Goal: Navigation & Orientation: Find specific page/section

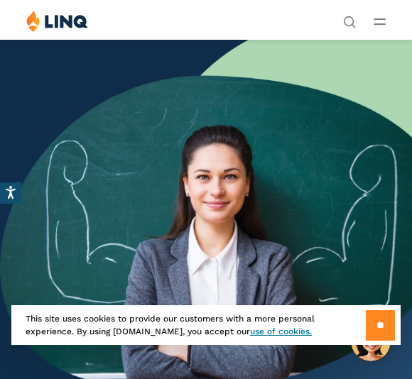
click at [380, 331] on input "**" at bounding box center [379, 325] width 29 height 31
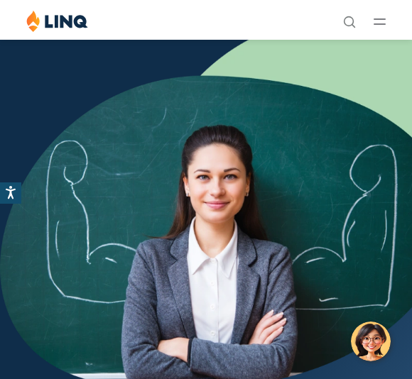
click at [383, 27] on button "Open Main Menu" at bounding box center [379, 21] width 12 height 16
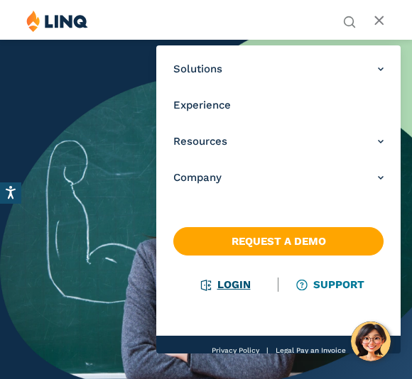
click at [242, 288] on link "Login" at bounding box center [225, 284] width 49 height 13
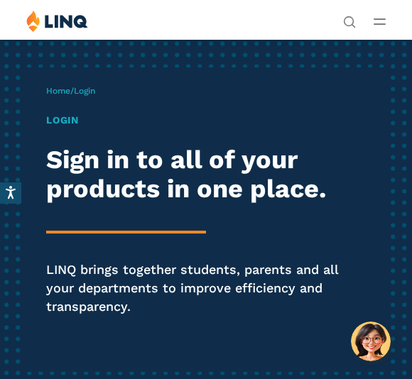
click at [73, 126] on h1 "Login" at bounding box center [205, 120] width 319 height 15
click at [70, 123] on h1 "Login" at bounding box center [205, 120] width 319 height 15
click at [65, 126] on h1 "Login" at bounding box center [205, 120] width 319 height 15
click at [303, 275] on p "LINQ brings together students, parents and all your departments to improve effi…" at bounding box center [205, 287] width 319 height 55
click at [287, 258] on div "Login Sign in to all of your products in one place. LINQ brings together studen…" at bounding box center [205, 234] width 319 height 242
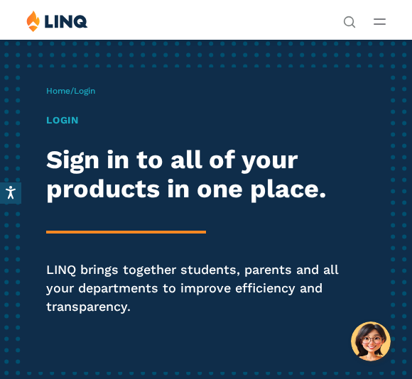
click at [78, 94] on span "Home / Login" at bounding box center [70, 91] width 49 height 10
click at [63, 119] on h1 "Login" at bounding box center [205, 120] width 319 height 15
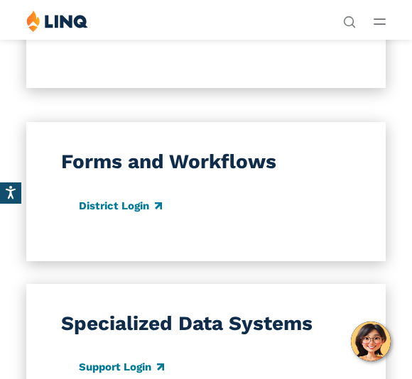
scroll to position [1609, 0]
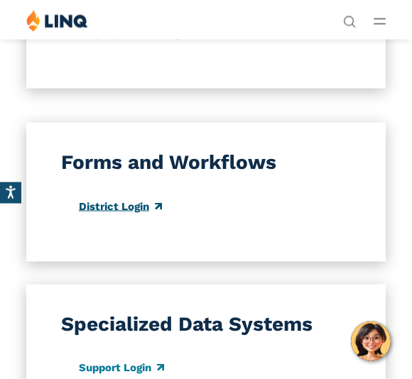
click at [121, 200] on link "District Login" at bounding box center [120, 206] width 83 height 13
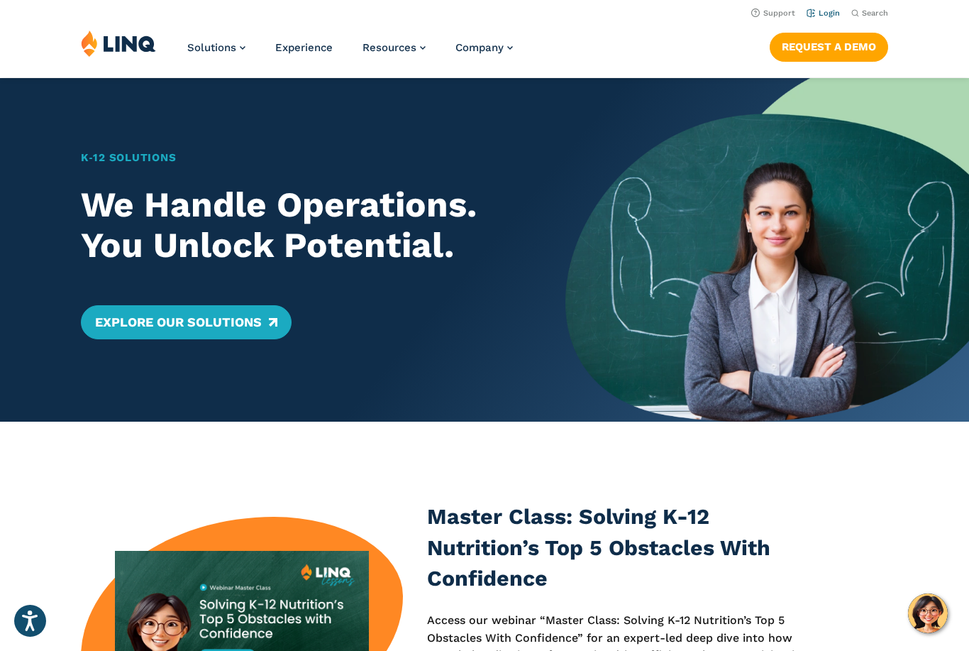
click at [835, 13] on link "Login" at bounding box center [823, 13] width 33 height 9
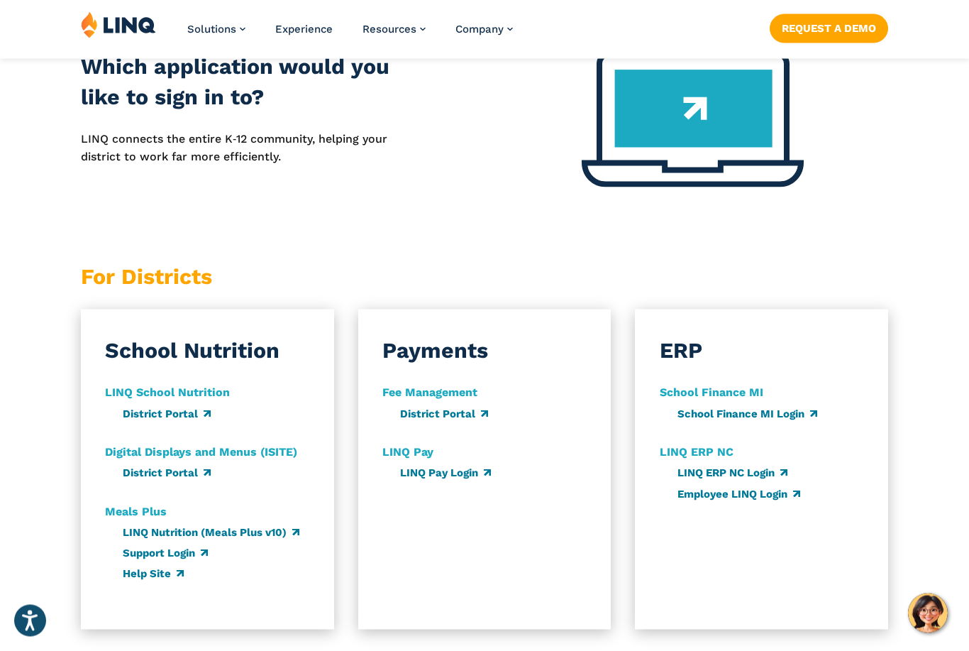
scroll to position [627, 0]
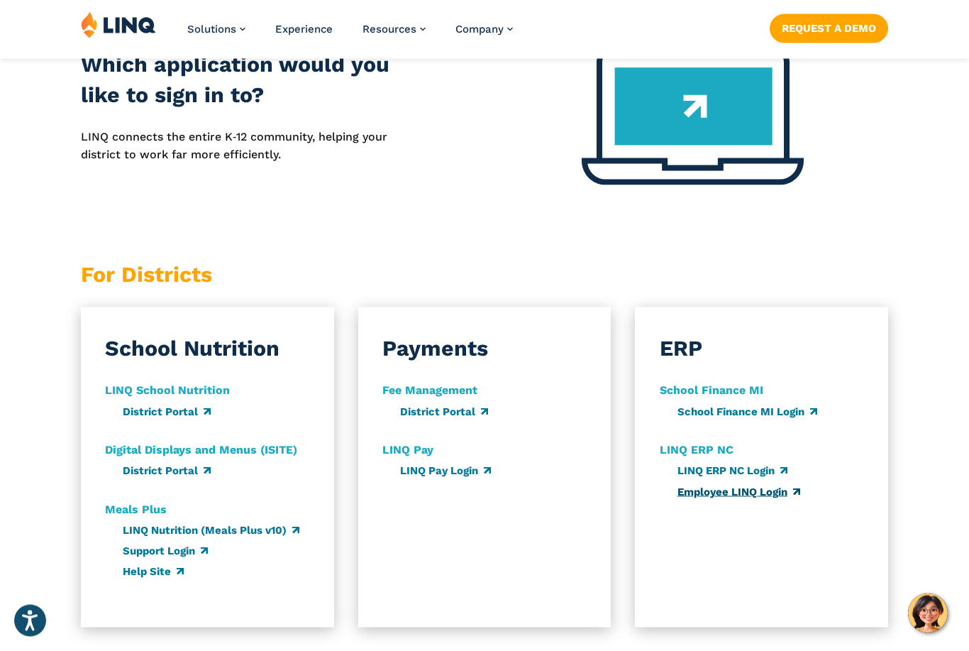
click at [758, 490] on link "Employee LINQ Login" at bounding box center [739, 491] width 123 height 13
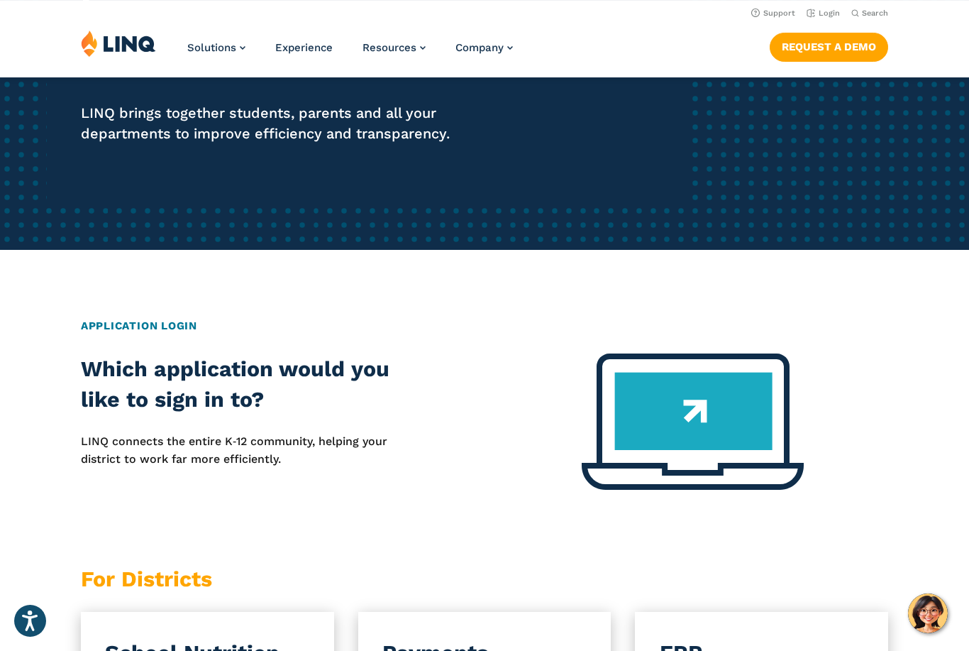
scroll to position [317, 0]
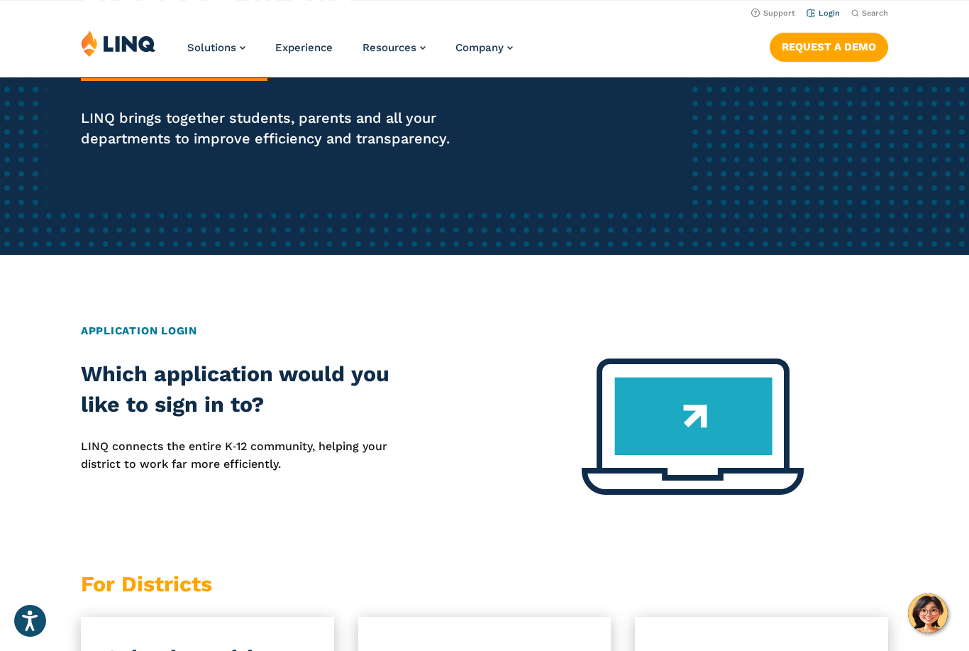
click at [827, 17] on link "Login" at bounding box center [823, 13] width 33 height 9
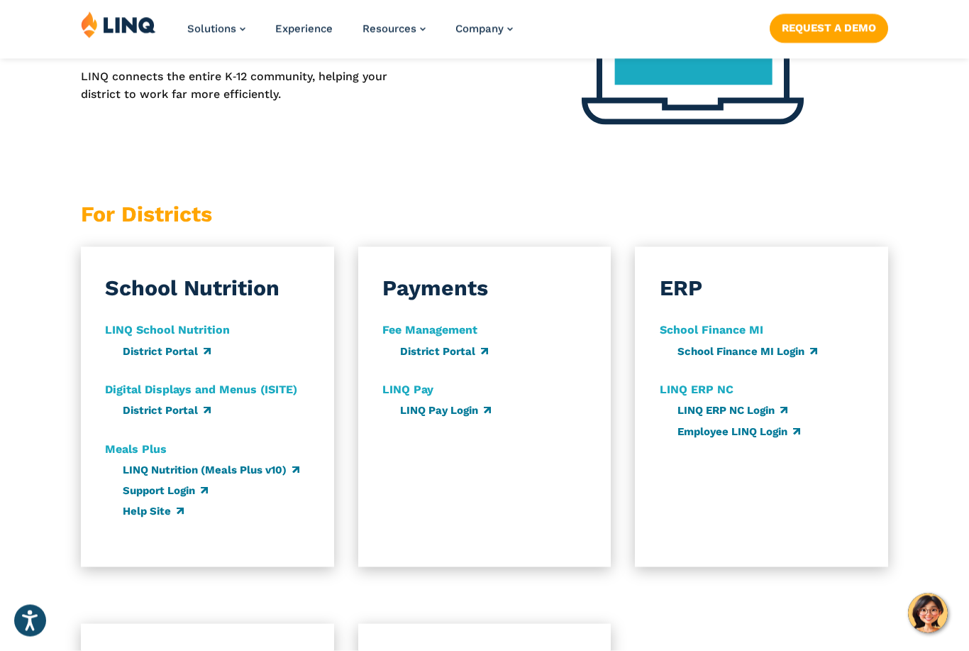
scroll to position [695, 0]
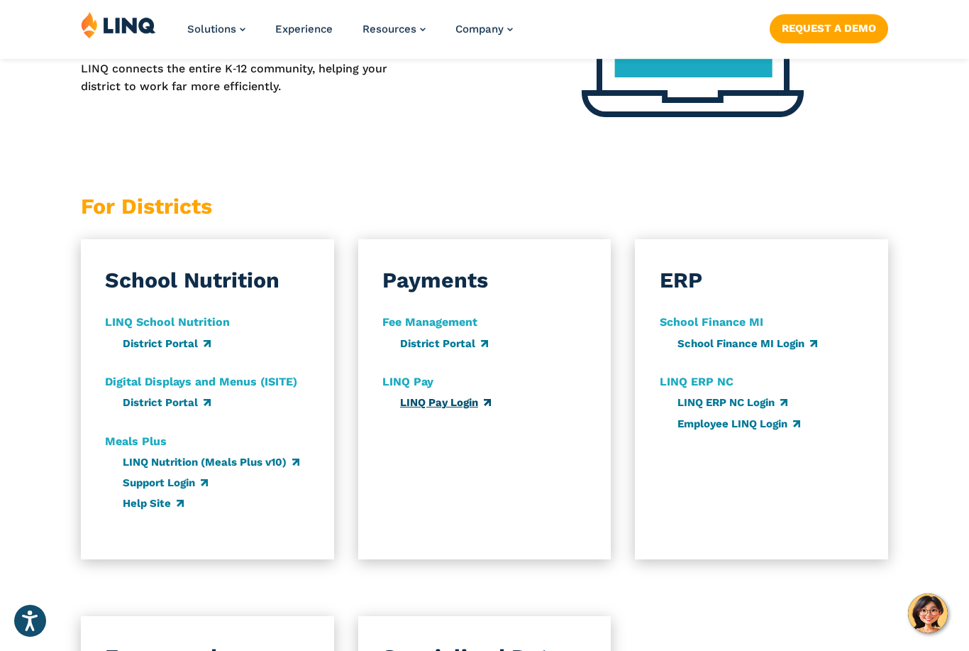
click at [452, 401] on link "LINQ Pay Login" at bounding box center [445, 402] width 91 height 13
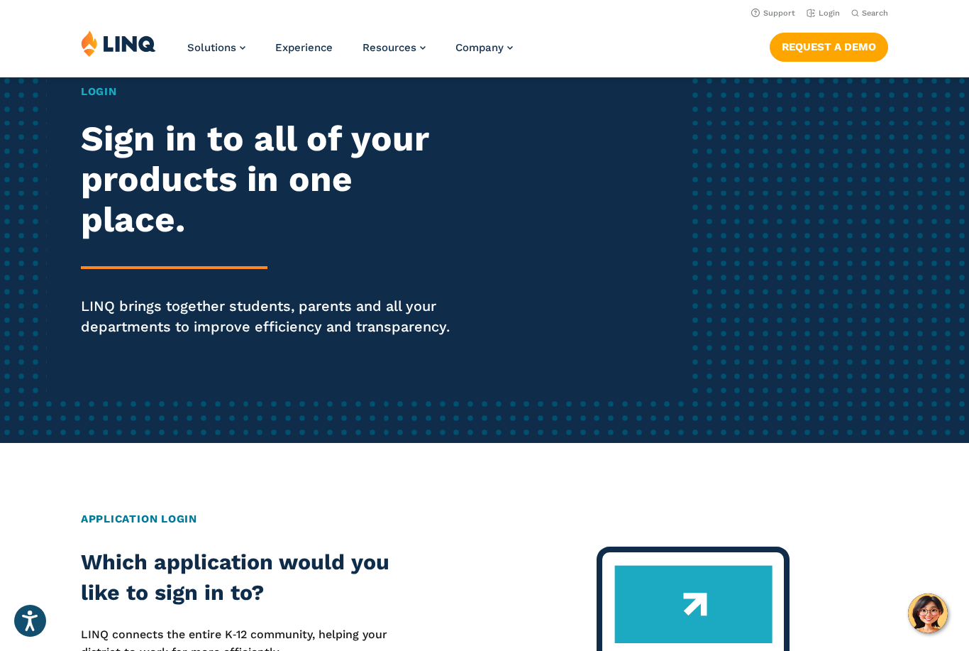
scroll to position [128, 0]
